Goal: Unclear

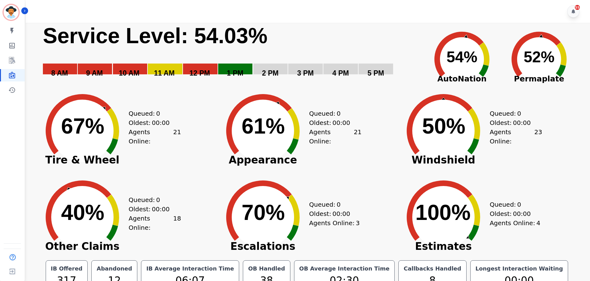
scroll to position [14, 0]
